Goal: Task Accomplishment & Management: Use online tool/utility

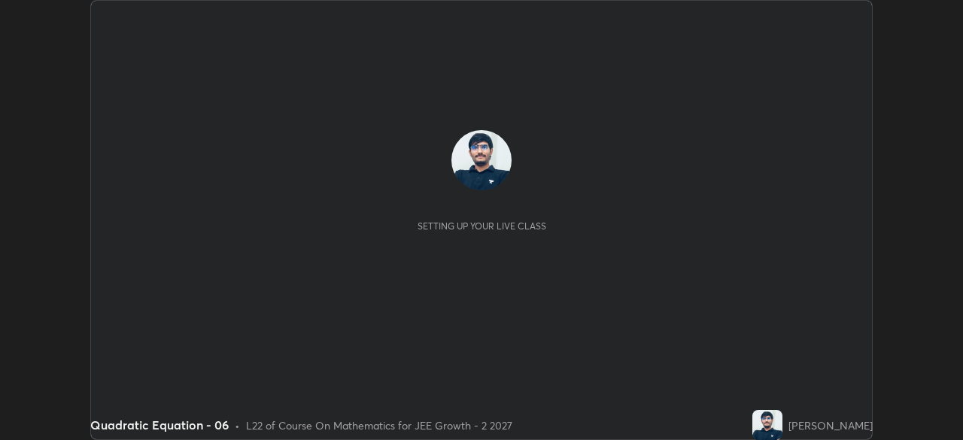
scroll to position [440, 963]
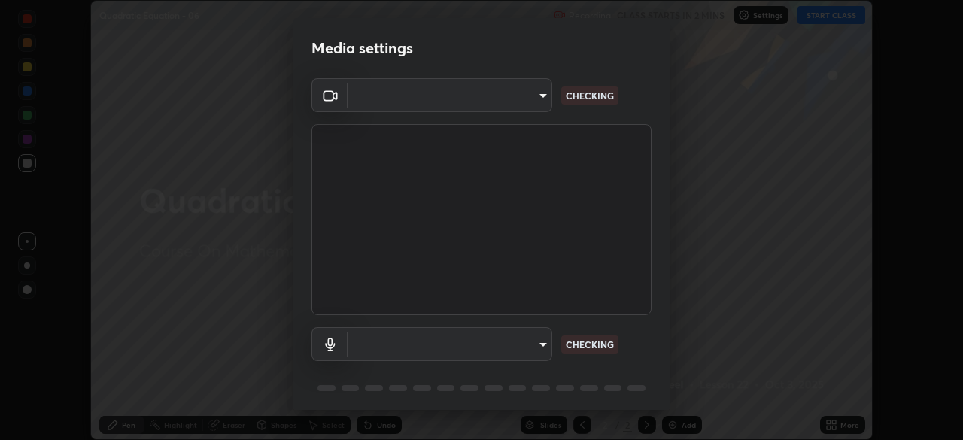
type input "8e51ced37930e971e34d94304a72bdf124377ca82fa83f25b6b4e34e328f1921"
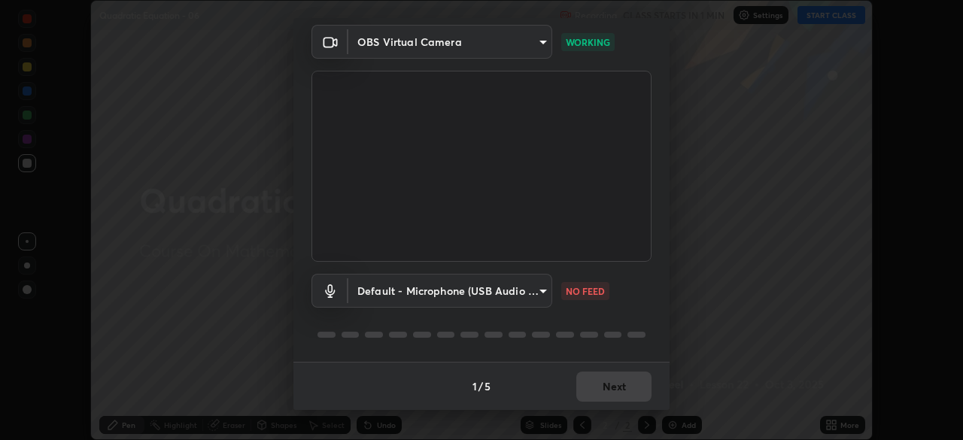
click at [542, 291] on body "Erase all Quadratic Equation - 06 Recording CLASS STARTS IN 1 MIN Settings STAR…" at bounding box center [481, 220] width 963 height 440
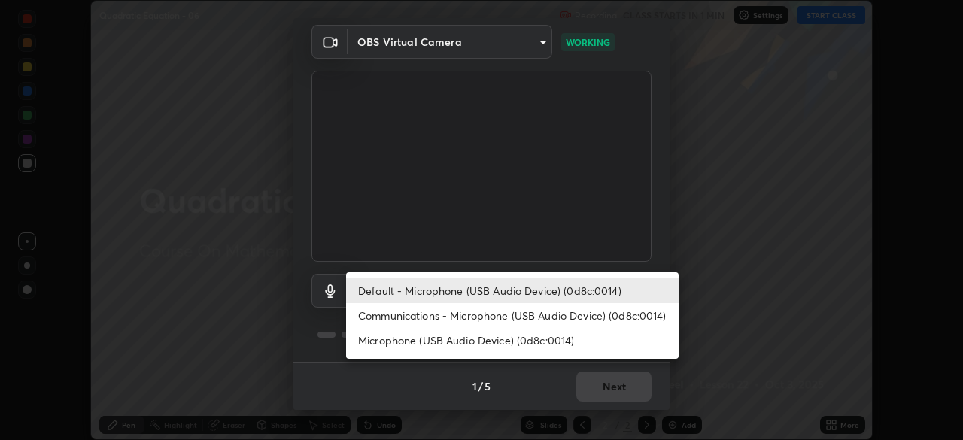
click at [548, 312] on li "Communications - Microphone (USB Audio Device) (0d8c:0014)" at bounding box center [512, 315] width 333 height 25
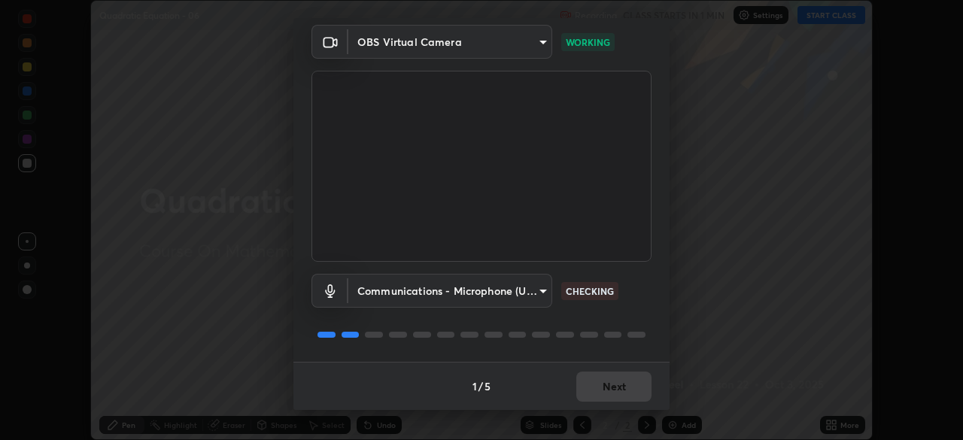
click at [525, 287] on body "Erase all Quadratic Equation - 06 Recording CLASS STARTS IN 1 MIN Settings STAR…" at bounding box center [481, 220] width 963 height 440
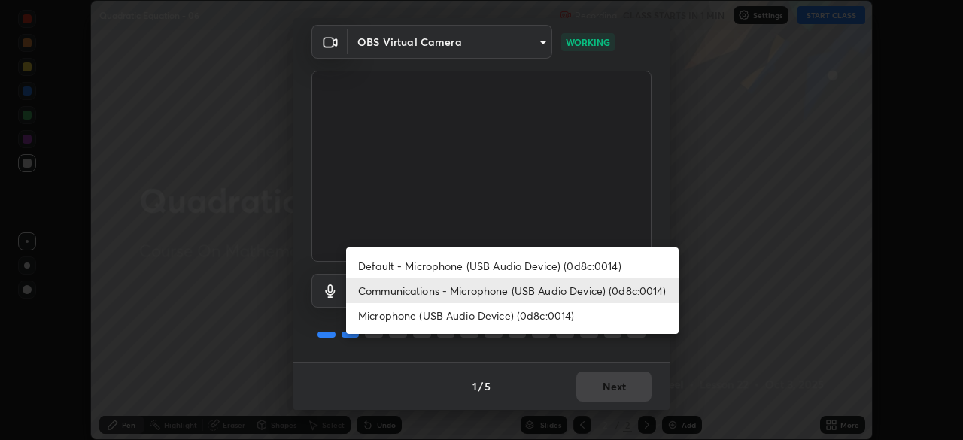
click at [534, 263] on li "Default - Microphone (USB Audio Device) (0d8c:0014)" at bounding box center [512, 266] width 333 height 25
type input "default"
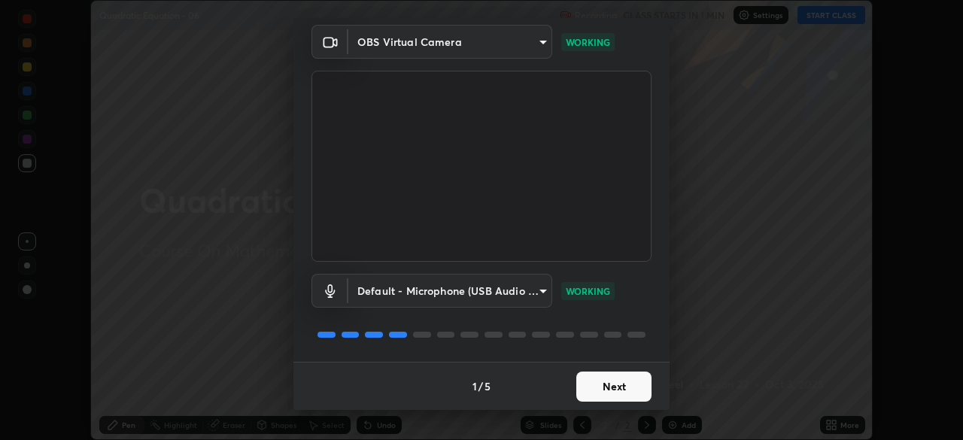
click at [601, 386] on button "Next" at bounding box center [614, 387] width 75 height 30
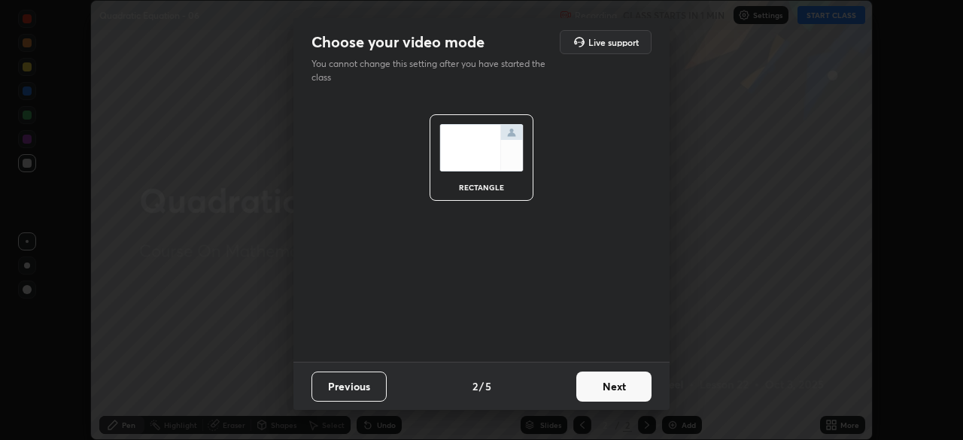
scroll to position [0, 0]
click at [626, 386] on button "Next" at bounding box center [614, 387] width 75 height 30
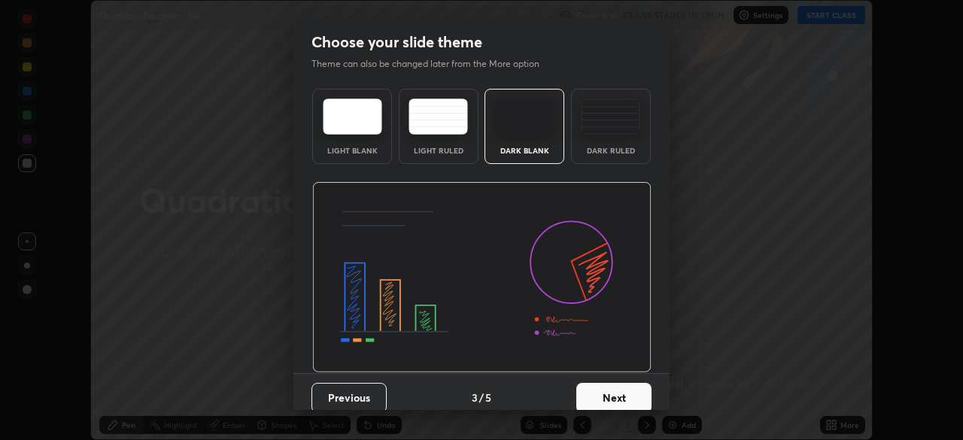
click at [627, 388] on button "Next" at bounding box center [614, 398] width 75 height 30
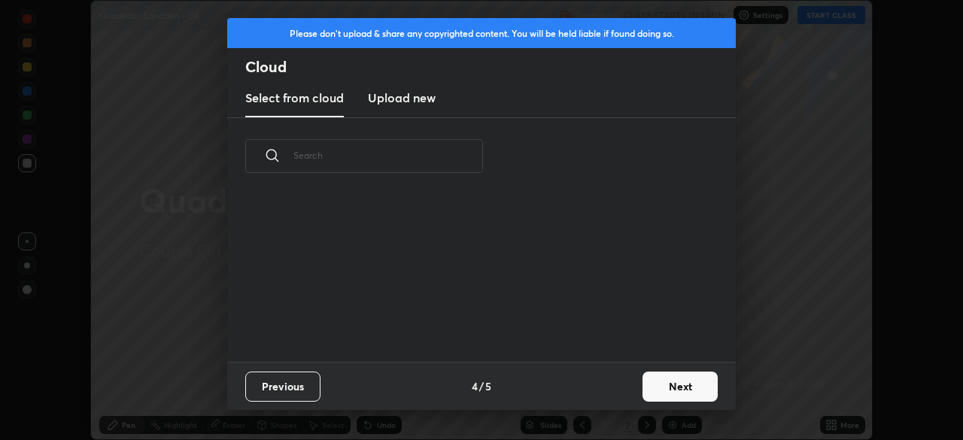
click at [647, 379] on button "Next" at bounding box center [680, 387] width 75 height 30
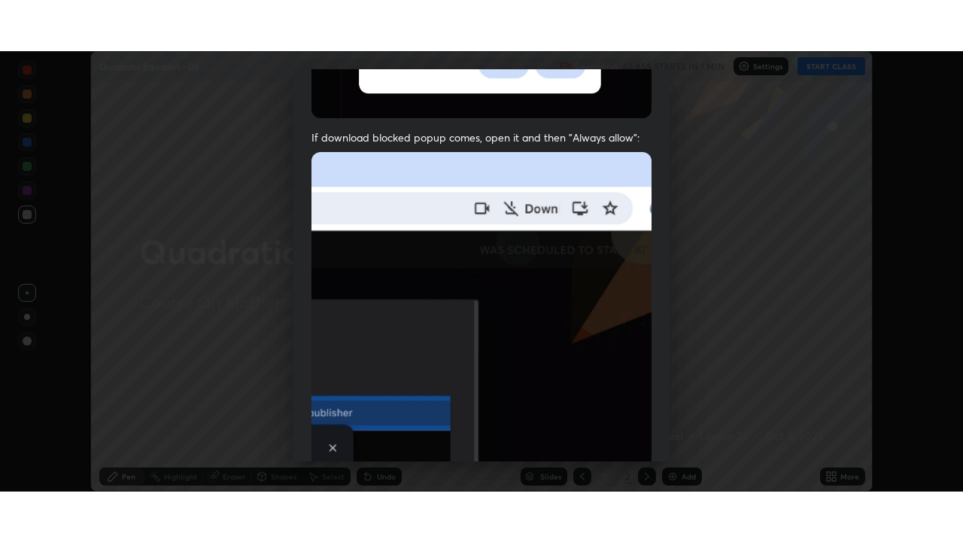
scroll to position [361, 0]
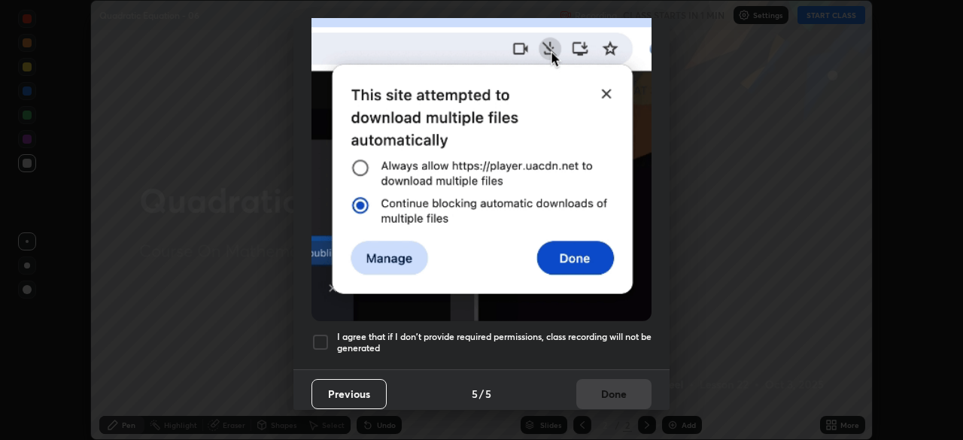
click at [601, 333] on h5 "I agree that if I don't provide required permissions, class recording will not …" at bounding box center [494, 342] width 315 height 23
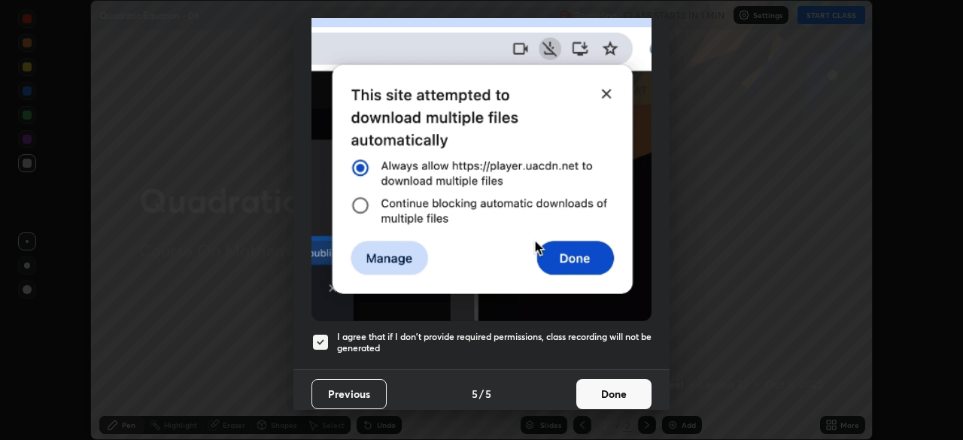
click at [604, 381] on button "Done" at bounding box center [614, 394] width 75 height 30
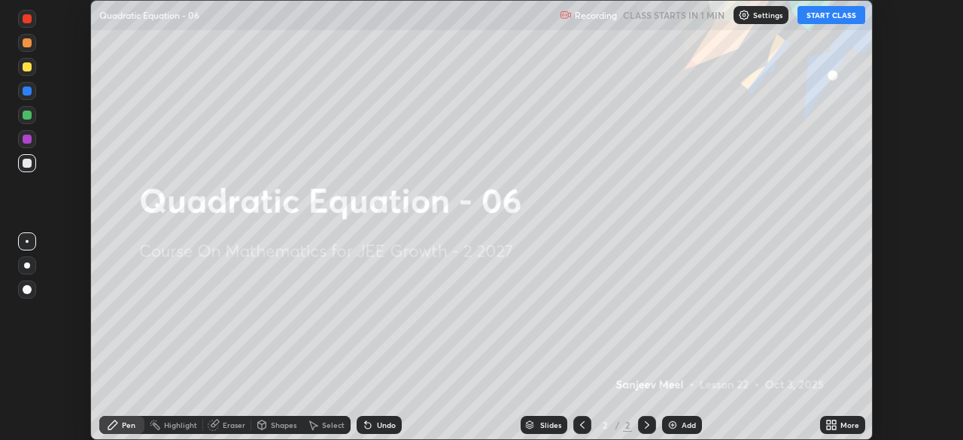
click at [829, 422] on icon at bounding box center [829, 423] width 4 height 4
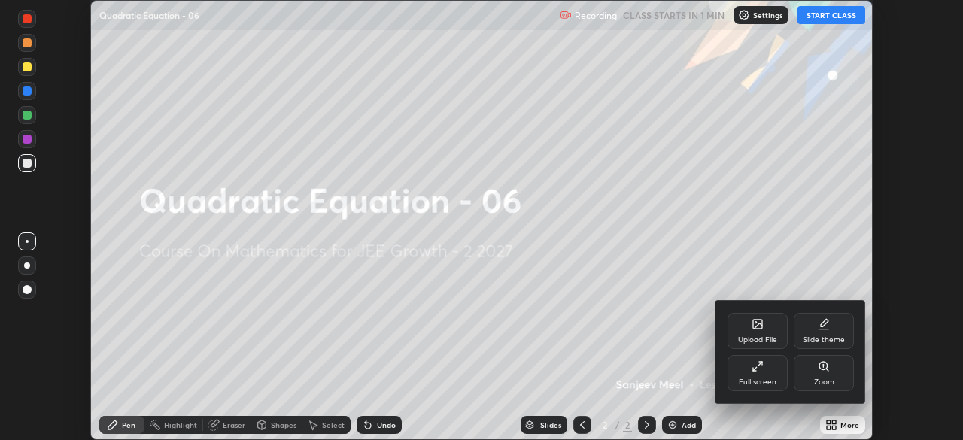
click at [765, 379] on div "Full screen" at bounding box center [758, 383] width 38 height 8
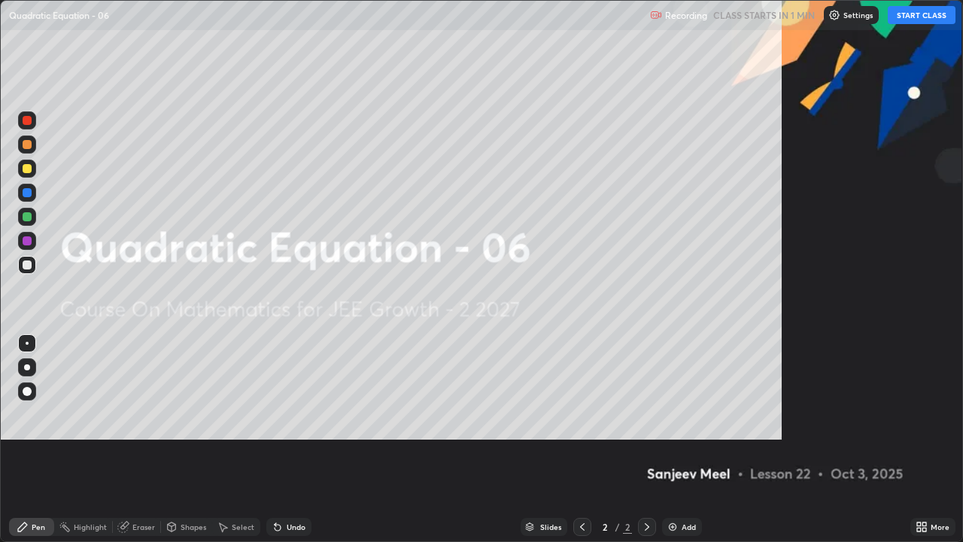
scroll to position [542, 963]
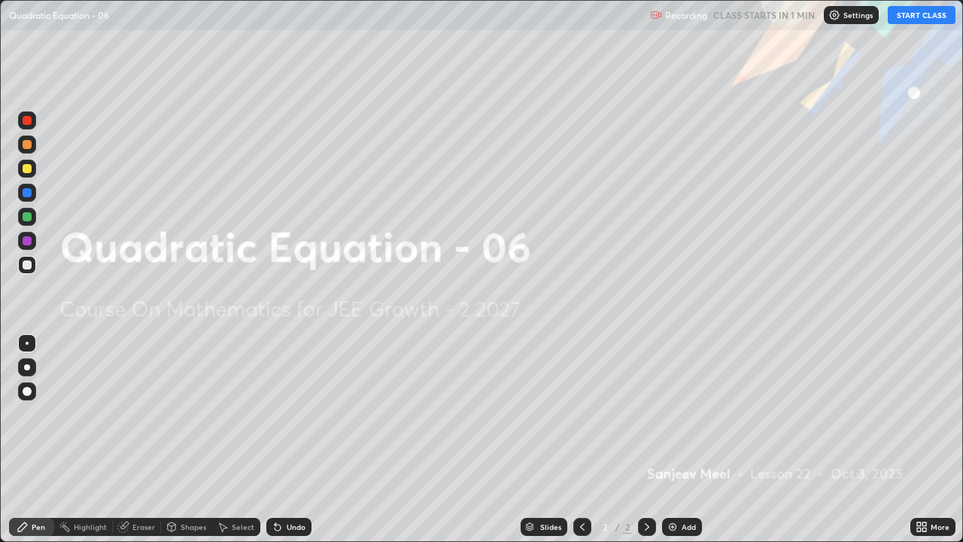
click at [914, 8] on button "START CLASS" at bounding box center [922, 15] width 68 height 18
click at [687, 440] on div "Add" at bounding box center [689, 527] width 14 height 8
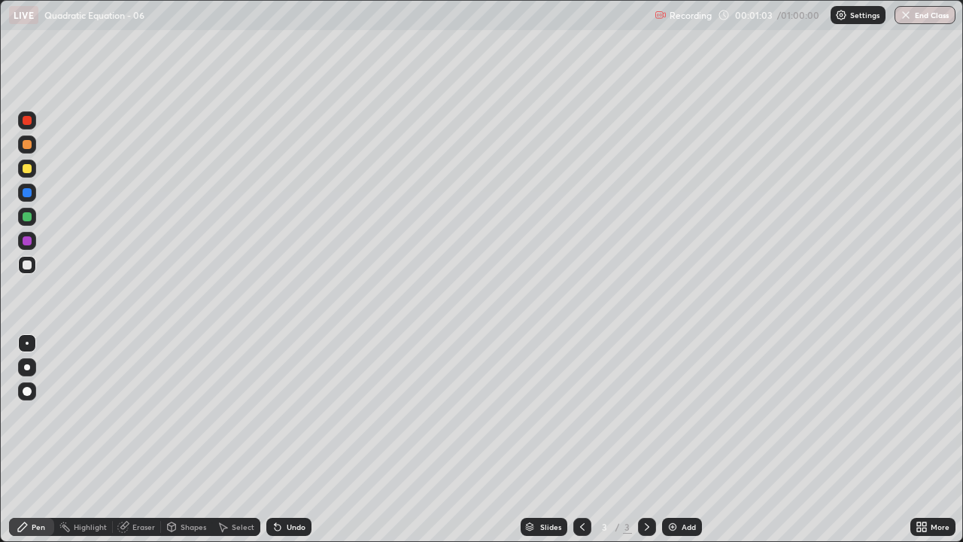
click at [26, 237] on div at bounding box center [27, 240] width 9 height 9
click at [28, 263] on div at bounding box center [27, 264] width 9 height 9
click at [29, 218] on div at bounding box center [27, 216] width 9 height 9
click at [32, 262] on div at bounding box center [27, 265] width 18 height 18
click at [148, 440] on div "Eraser" at bounding box center [143, 527] width 23 height 8
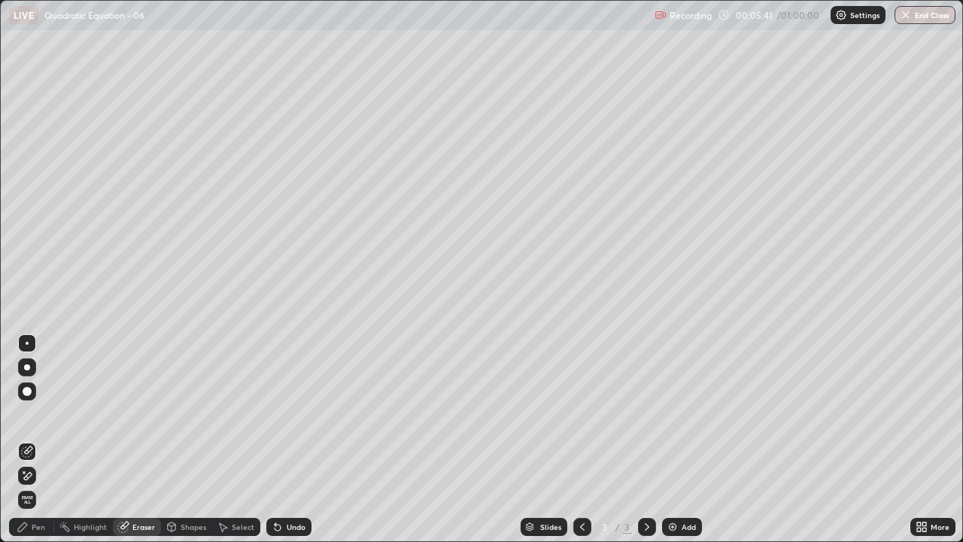
click at [38, 440] on div "Pen" at bounding box center [39, 527] width 14 height 8
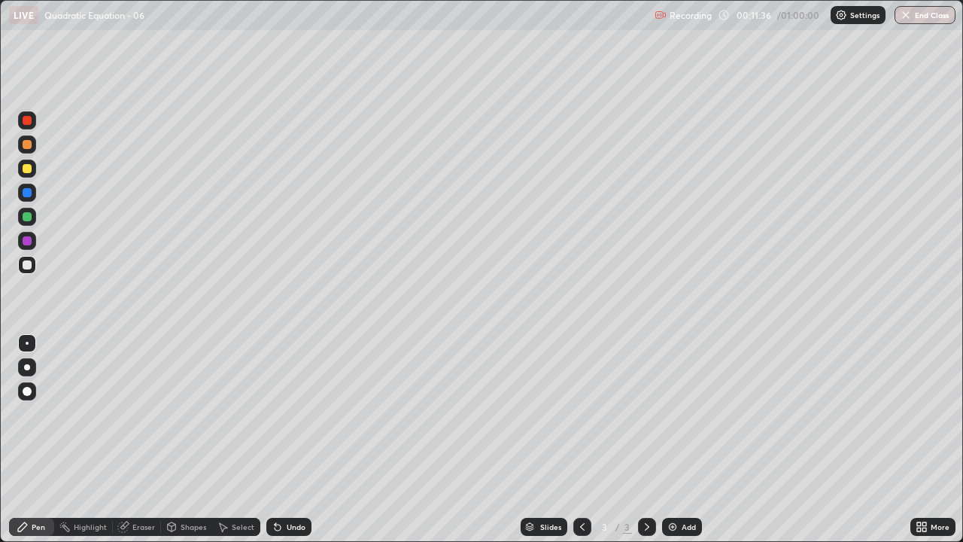
click at [673, 440] on img at bounding box center [673, 527] width 12 height 12
click at [29, 238] on div at bounding box center [27, 240] width 9 height 9
click at [30, 266] on div at bounding box center [27, 264] width 9 height 9
click at [303, 440] on div "Undo" at bounding box center [296, 527] width 19 height 8
click at [302, 440] on div "Undo" at bounding box center [296, 527] width 19 height 8
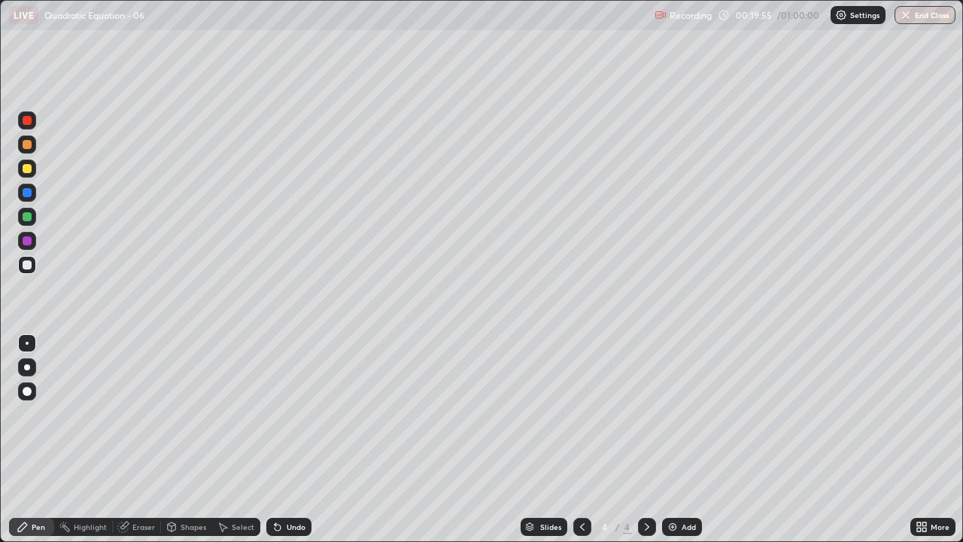
click at [683, 440] on div "Add" at bounding box center [689, 527] width 14 height 8
click at [583, 440] on icon at bounding box center [583, 527] width 12 height 12
click at [647, 440] on icon at bounding box center [647, 527] width 12 height 12
click at [30, 235] on div at bounding box center [27, 241] width 18 height 18
click at [27, 262] on div at bounding box center [27, 264] width 9 height 9
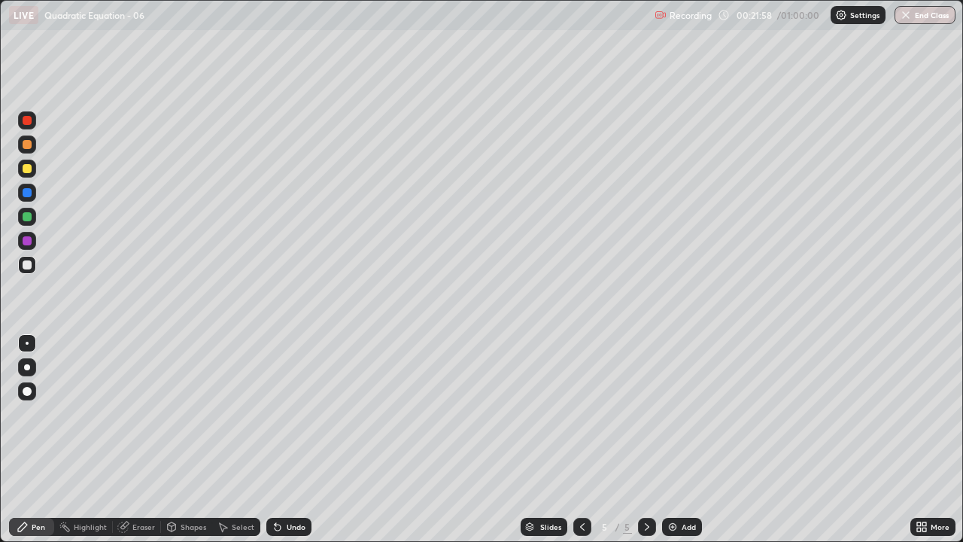
click at [300, 440] on div "Undo" at bounding box center [296, 527] width 19 height 8
click at [299, 440] on div "Undo" at bounding box center [288, 527] width 45 height 18
click at [300, 440] on div "Undo" at bounding box center [288, 527] width 45 height 18
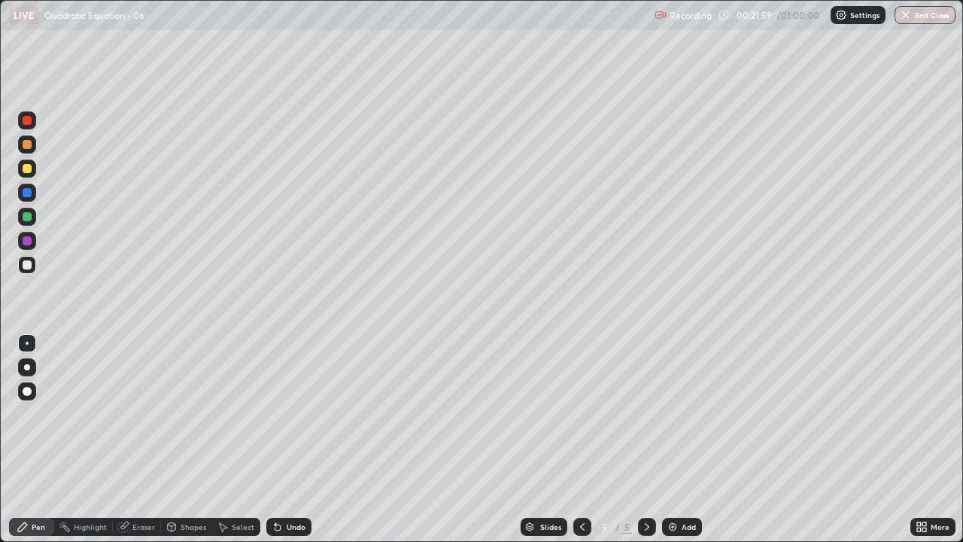
click at [300, 440] on div "Undo" at bounding box center [288, 527] width 45 height 18
click at [288, 440] on div "Undo" at bounding box center [296, 527] width 19 height 8
click at [293, 440] on div "Undo" at bounding box center [296, 527] width 19 height 8
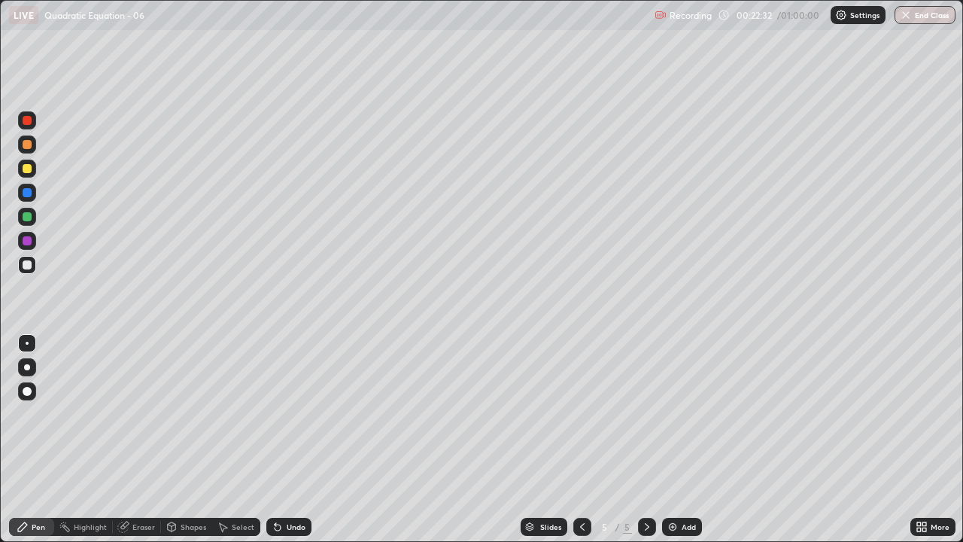
click at [297, 440] on div "Undo" at bounding box center [296, 527] width 19 height 8
click at [302, 440] on div "Undo" at bounding box center [296, 527] width 19 height 8
click at [304, 440] on div "Undo" at bounding box center [288, 527] width 45 height 18
click at [306, 440] on div "Undo" at bounding box center [288, 527] width 45 height 18
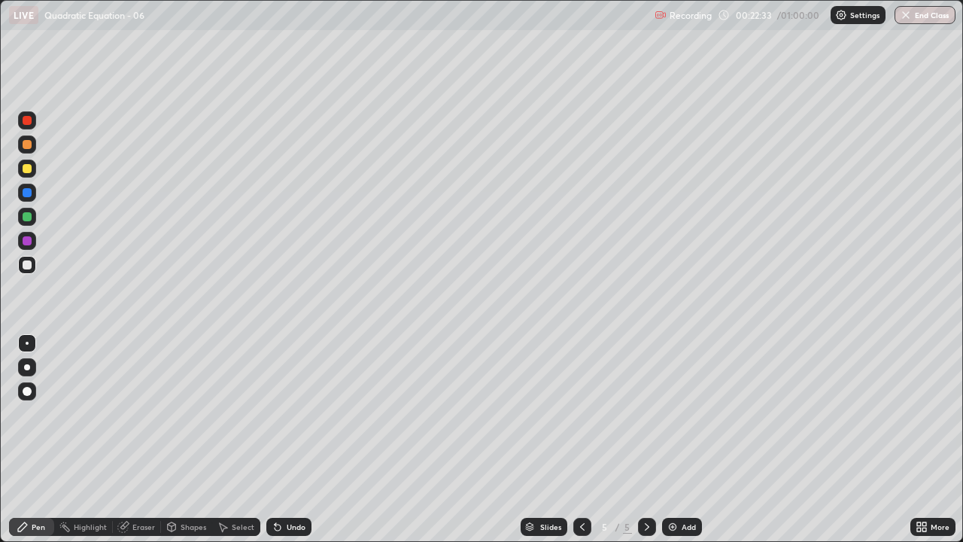
click at [308, 440] on div "Undo" at bounding box center [288, 527] width 45 height 18
click at [309, 440] on div "Undo" at bounding box center [288, 527] width 45 height 18
click at [297, 440] on div "Undo" at bounding box center [296, 527] width 19 height 8
click at [293, 440] on div "Undo" at bounding box center [296, 527] width 19 height 8
click at [288, 440] on div "Undo" at bounding box center [296, 527] width 19 height 8
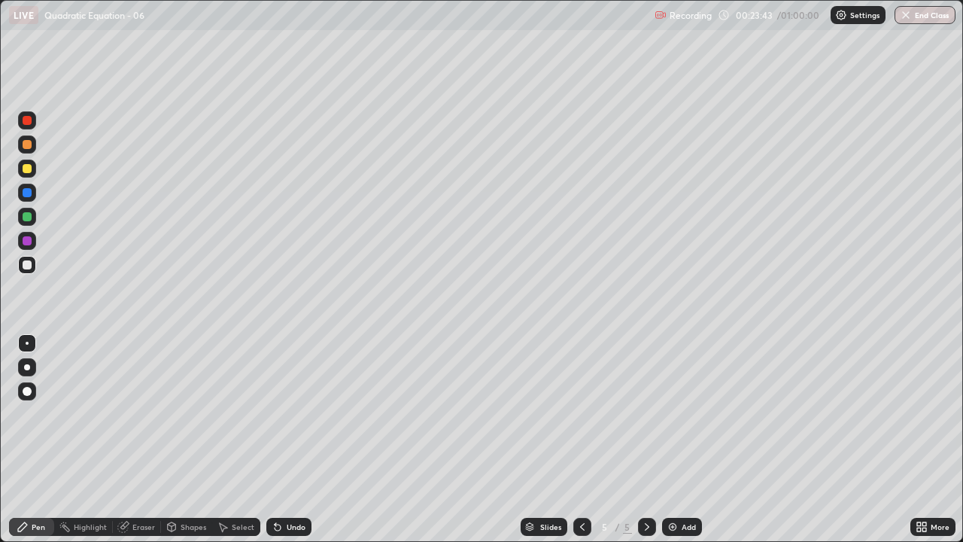
click at [275, 440] on icon at bounding box center [276, 524] width 2 height 2
click at [296, 440] on div "Undo" at bounding box center [296, 527] width 19 height 8
click at [287, 440] on div "Undo" at bounding box center [296, 527] width 19 height 8
click at [281, 440] on icon at bounding box center [278, 527] width 12 height 12
click at [282, 440] on div "Undo" at bounding box center [288, 527] width 45 height 18
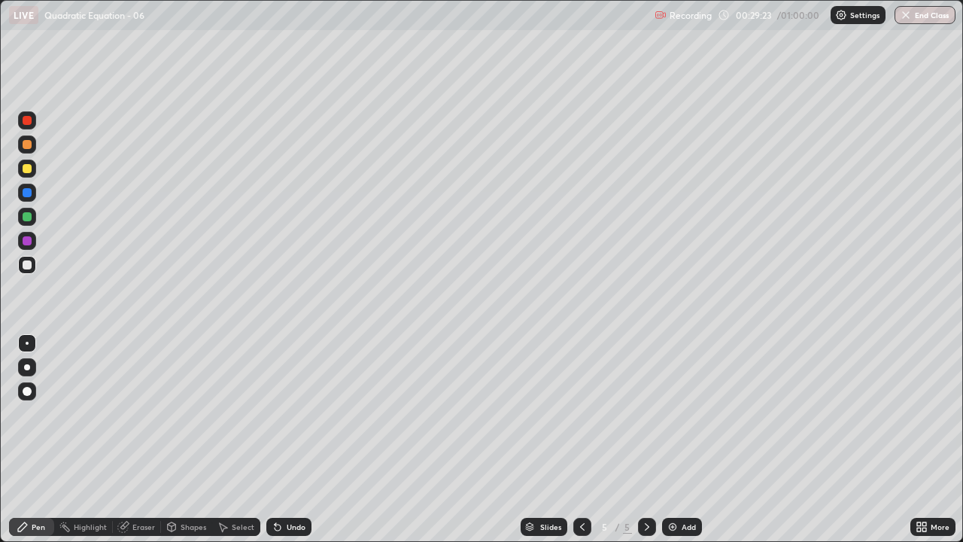
click at [683, 440] on div "Add" at bounding box center [689, 527] width 14 height 8
click at [29, 240] on div at bounding box center [27, 240] width 9 height 9
click at [30, 265] on div at bounding box center [27, 264] width 9 height 9
click at [287, 440] on div "Undo" at bounding box center [296, 527] width 19 height 8
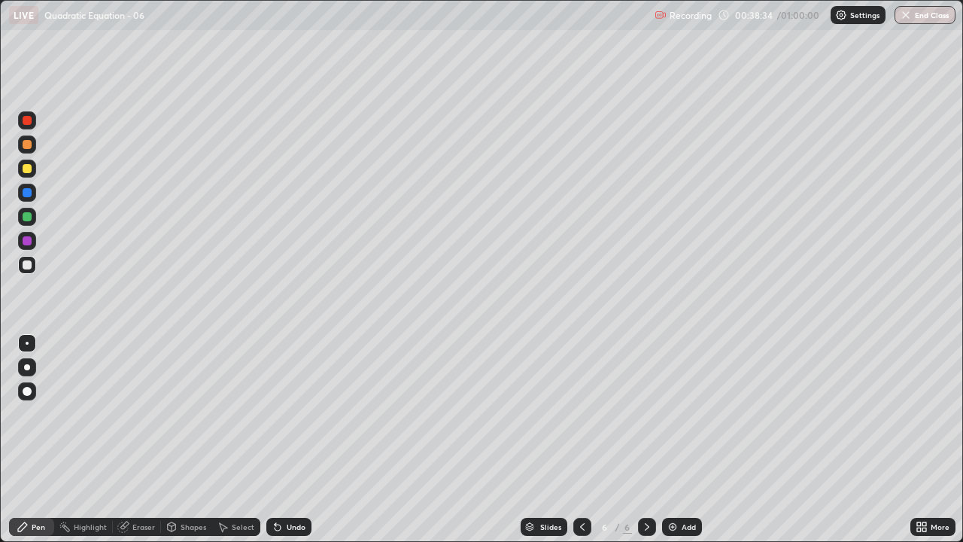
click at [670, 440] on div "Add" at bounding box center [682, 527] width 40 height 18
click at [28, 241] on div at bounding box center [27, 240] width 9 height 9
click at [26, 262] on div at bounding box center [27, 264] width 9 height 9
click at [581, 440] on icon at bounding box center [583, 527] width 12 height 12
click at [644, 440] on icon at bounding box center [647, 527] width 12 height 12
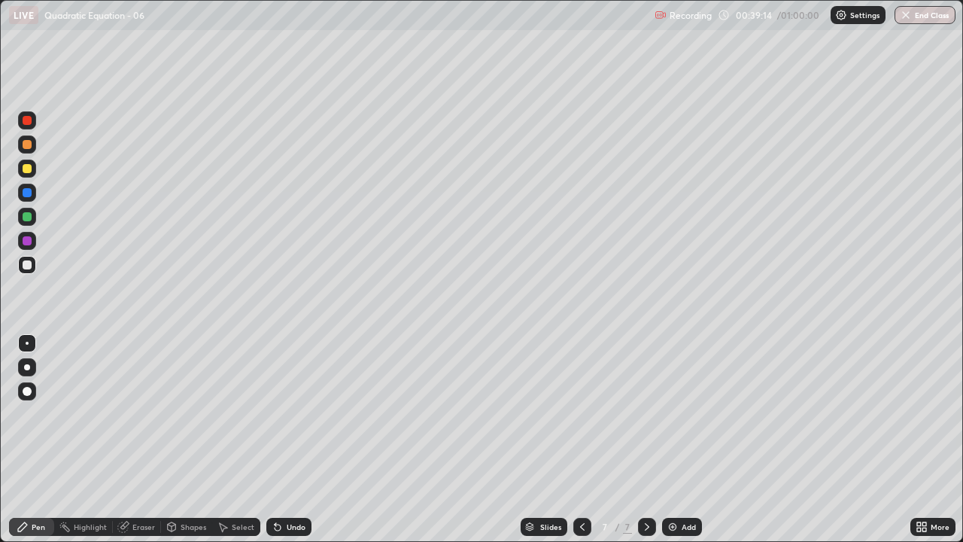
click at [275, 440] on icon at bounding box center [276, 524] width 2 height 2
click at [277, 440] on icon at bounding box center [278, 527] width 12 height 12
click at [686, 440] on div "Add" at bounding box center [682, 527] width 40 height 18
click at [30, 241] on div at bounding box center [27, 240] width 9 height 9
click at [29, 263] on div at bounding box center [27, 264] width 9 height 9
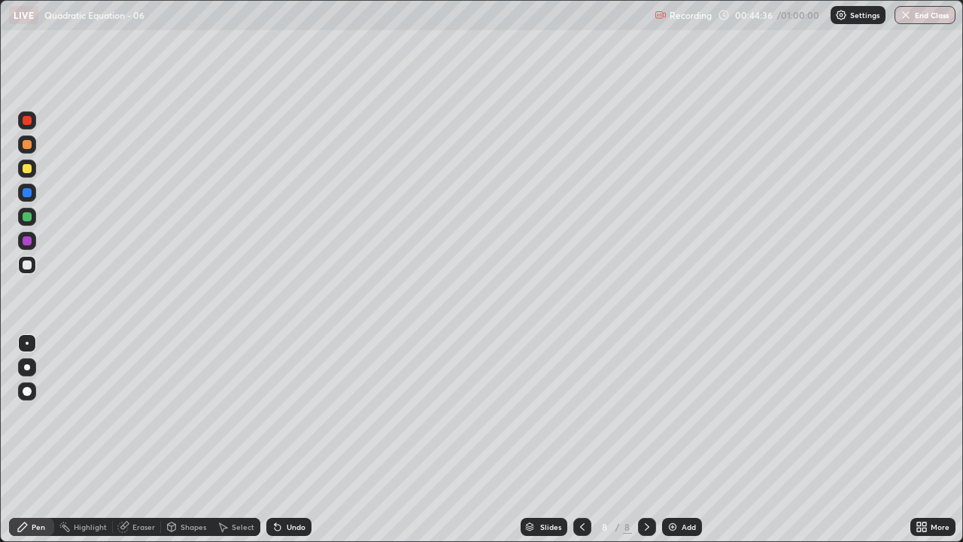
click at [296, 440] on div "Undo" at bounding box center [296, 527] width 19 height 8
click at [292, 440] on div "Undo" at bounding box center [288, 527] width 45 height 18
click at [35, 237] on div at bounding box center [27, 241] width 18 height 18
click at [26, 263] on div at bounding box center [27, 264] width 9 height 9
click at [287, 440] on div "Undo" at bounding box center [288, 527] width 45 height 18
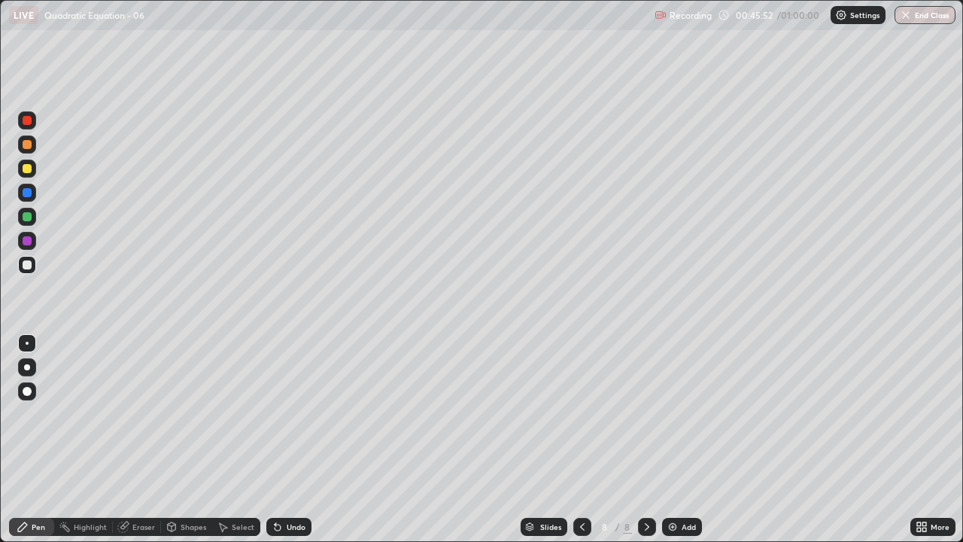
click at [285, 440] on div "Undo" at bounding box center [288, 527] width 45 height 18
click at [129, 440] on div "Eraser" at bounding box center [137, 527] width 48 height 18
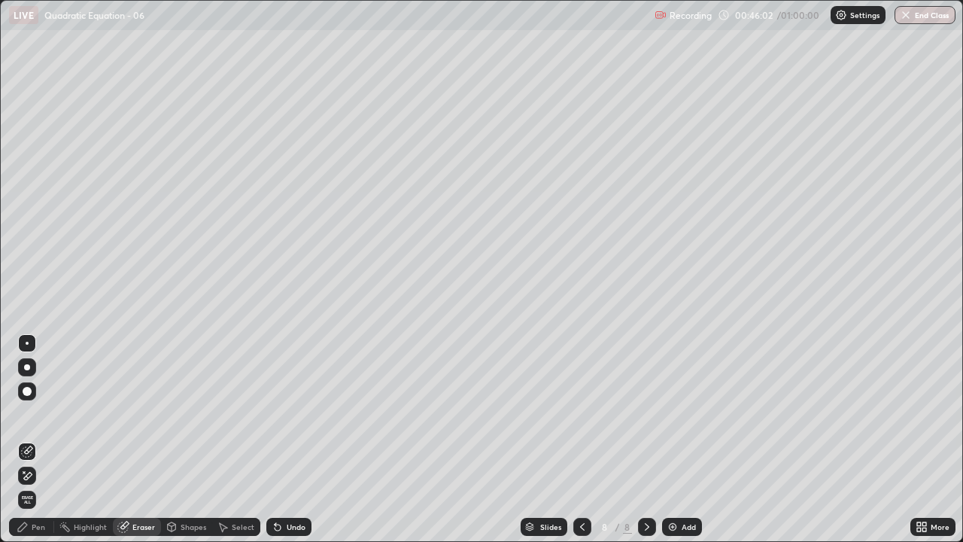
click at [29, 387] on div at bounding box center [27, 391] width 18 height 18
click at [36, 440] on div "Pen" at bounding box center [31, 527] width 45 height 18
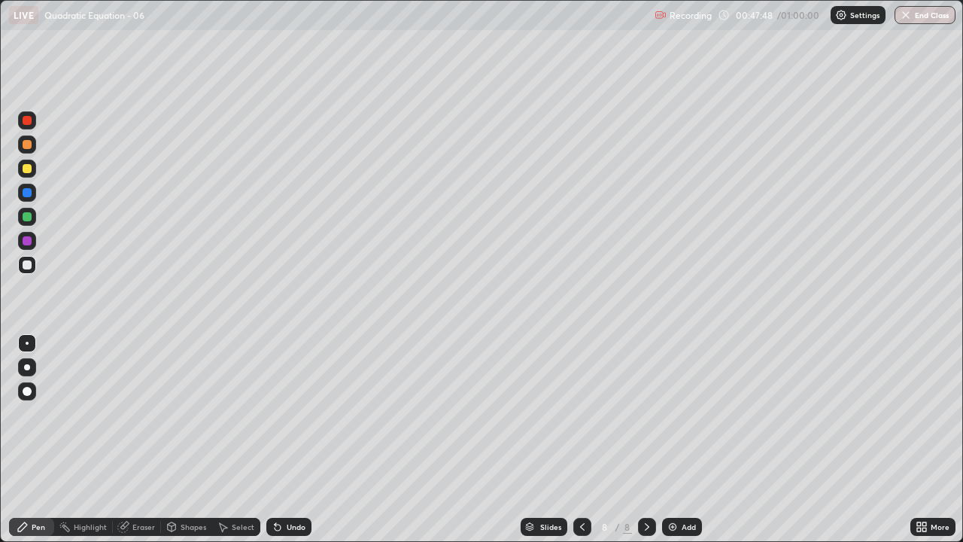
click at [291, 440] on div "Undo" at bounding box center [296, 527] width 19 height 8
click at [293, 440] on div "Undo" at bounding box center [296, 527] width 19 height 8
click at [291, 440] on div "Undo" at bounding box center [296, 527] width 19 height 8
click at [684, 440] on div "Add" at bounding box center [689, 527] width 14 height 8
click at [581, 440] on icon at bounding box center [583, 527] width 12 height 12
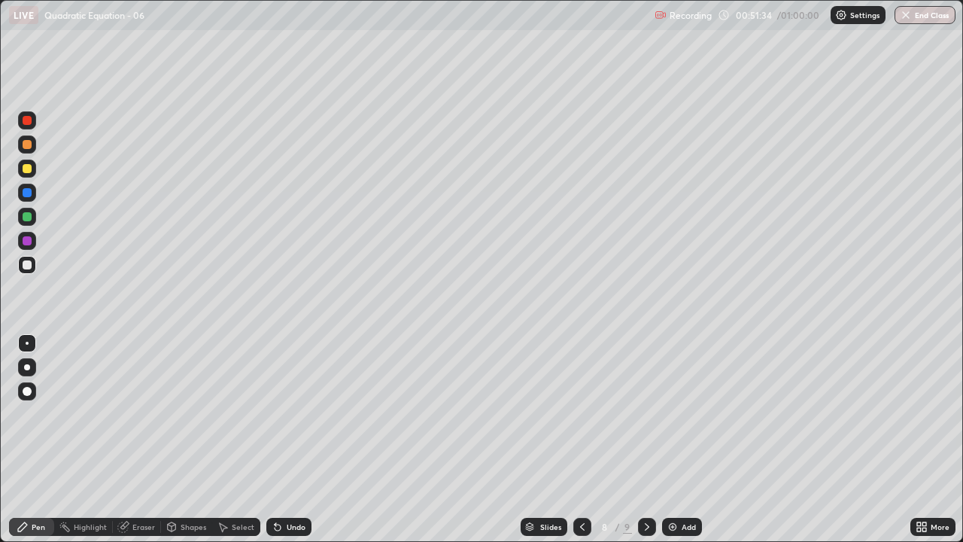
click at [644, 440] on icon at bounding box center [647, 527] width 12 height 12
click at [32, 236] on div at bounding box center [27, 241] width 18 height 18
click at [26, 268] on div at bounding box center [27, 264] width 9 height 9
click at [924, 17] on button "End Class" at bounding box center [925, 15] width 59 height 18
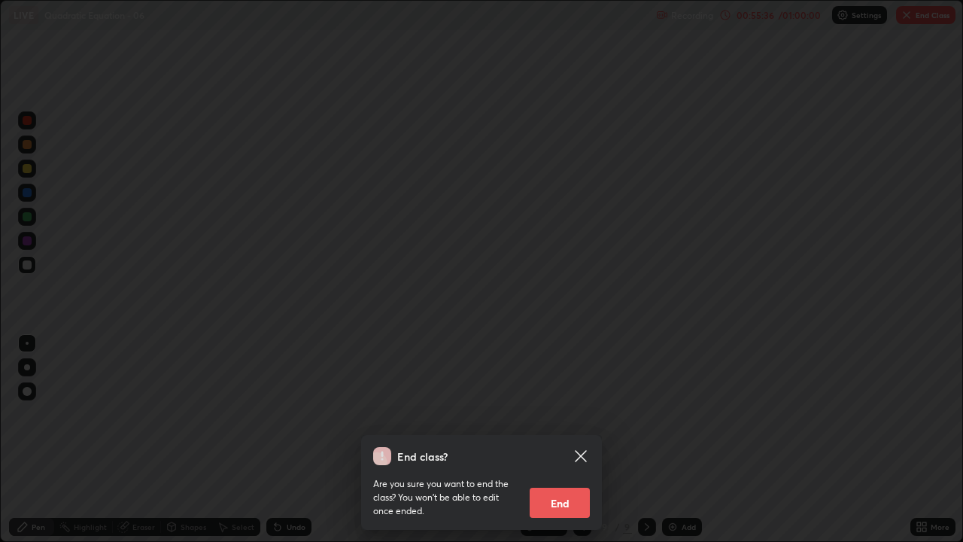
click at [566, 440] on button "End" at bounding box center [560, 503] width 60 height 30
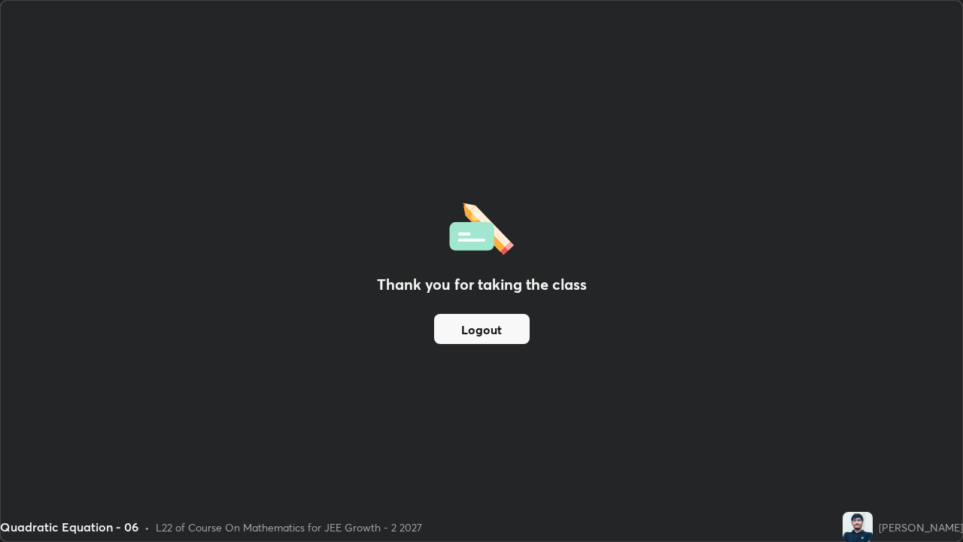
click at [482, 321] on button "Logout" at bounding box center [482, 329] width 96 height 30
